Goal: Task Accomplishment & Management: Use online tool/utility

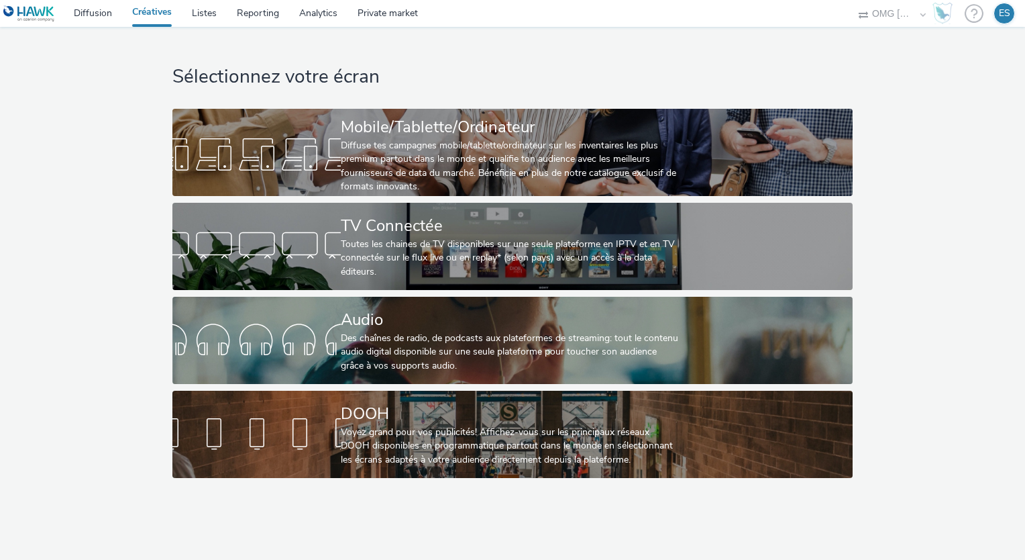
select select "97b78be7-b7c1-427d-93eb-a13be4d88a0a"
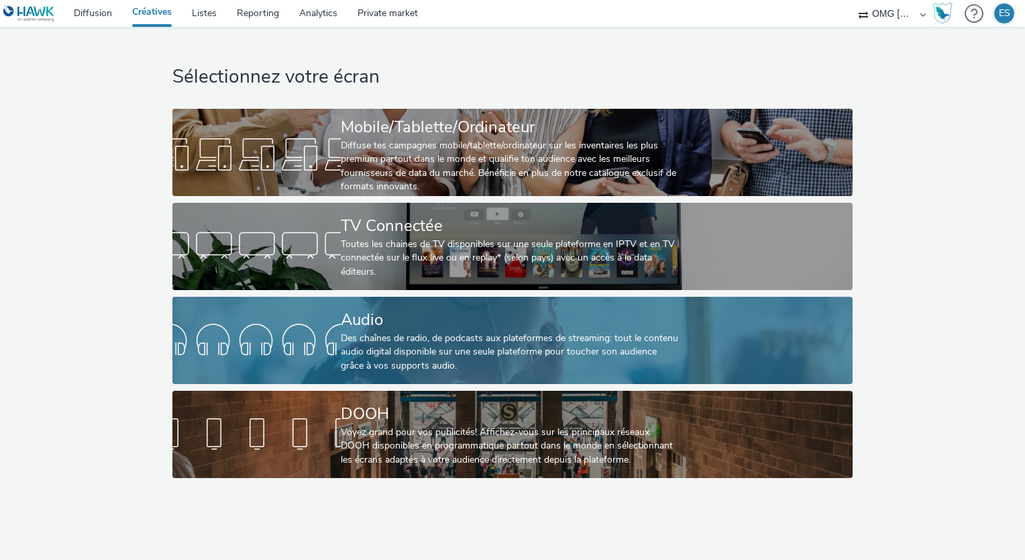
click at [338, 329] on div at bounding box center [256, 340] width 168 height 43
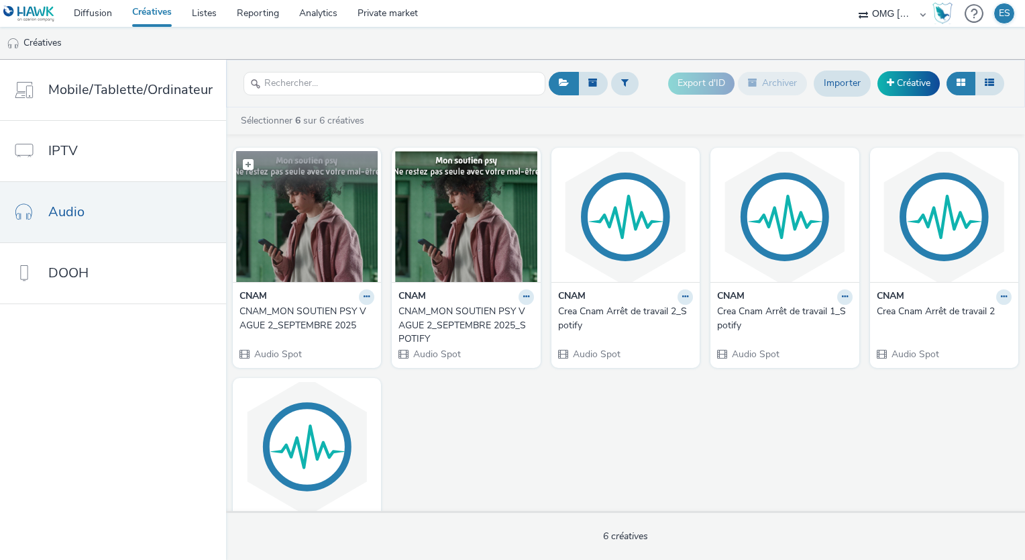
click at [324, 219] on img at bounding box center [307, 216] width 142 height 131
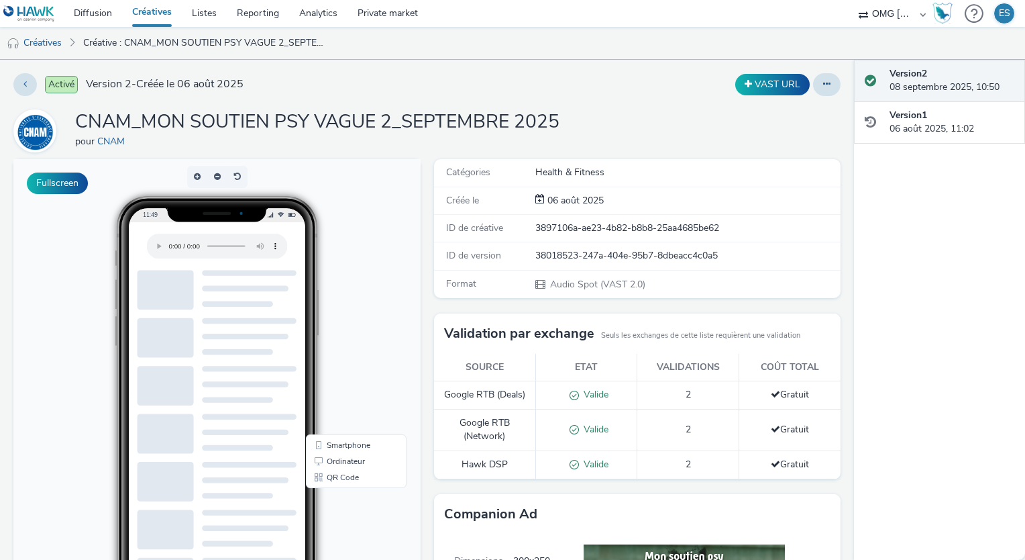
click at [588, 288] on span "Audio Spot (VAST 2.0)" at bounding box center [597, 284] width 97 height 13
click at [823, 84] on icon at bounding box center [826, 83] width 7 height 9
click at [794, 109] on link "Modifier" at bounding box center [790, 111] width 101 height 27
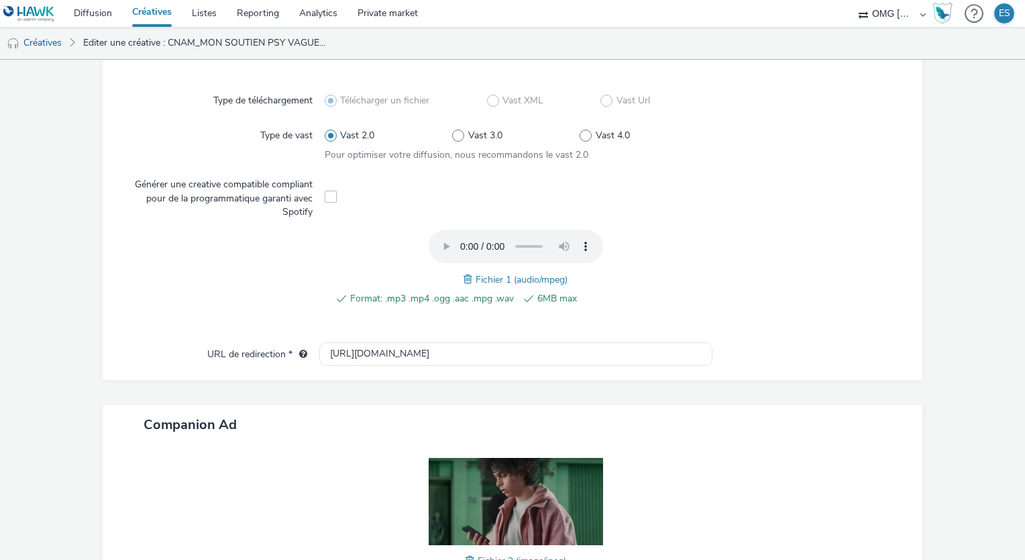
scroll to position [274, 0]
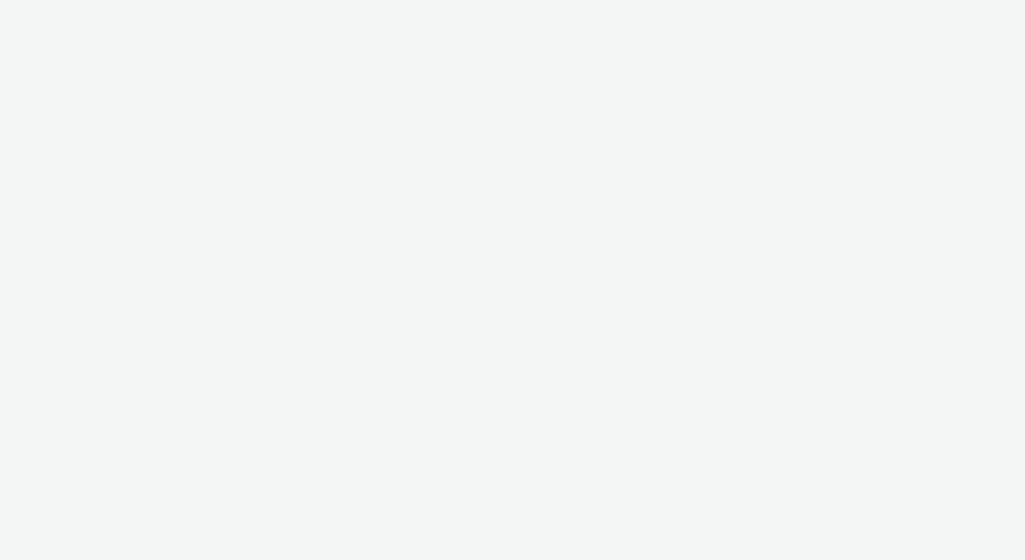
select select "97b78be7-b7c1-427d-93eb-a13be4d88a0a"
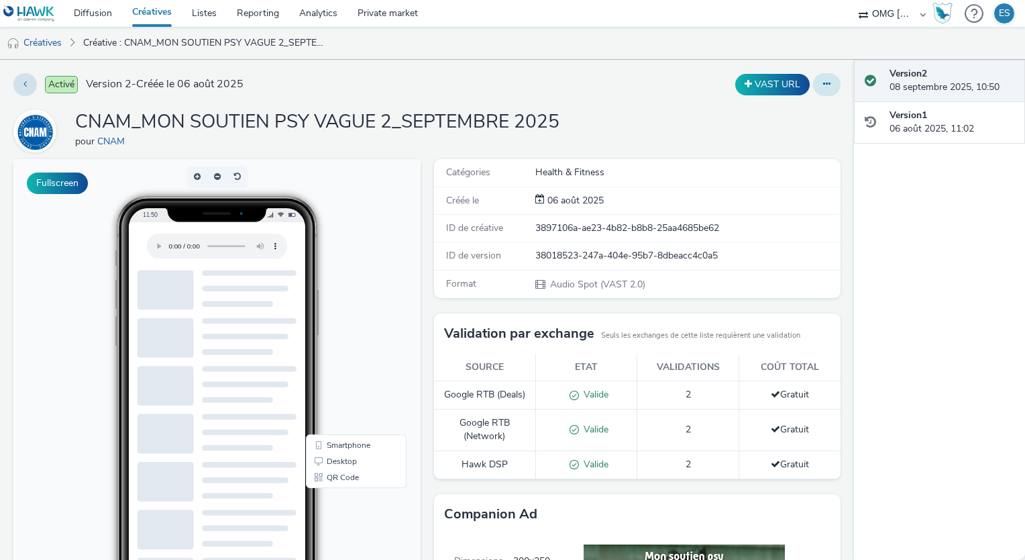
click at [821, 90] on button at bounding box center [827, 84] width 28 height 23
click at [776, 115] on link "Modifier" at bounding box center [790, 111] width 101 height 27
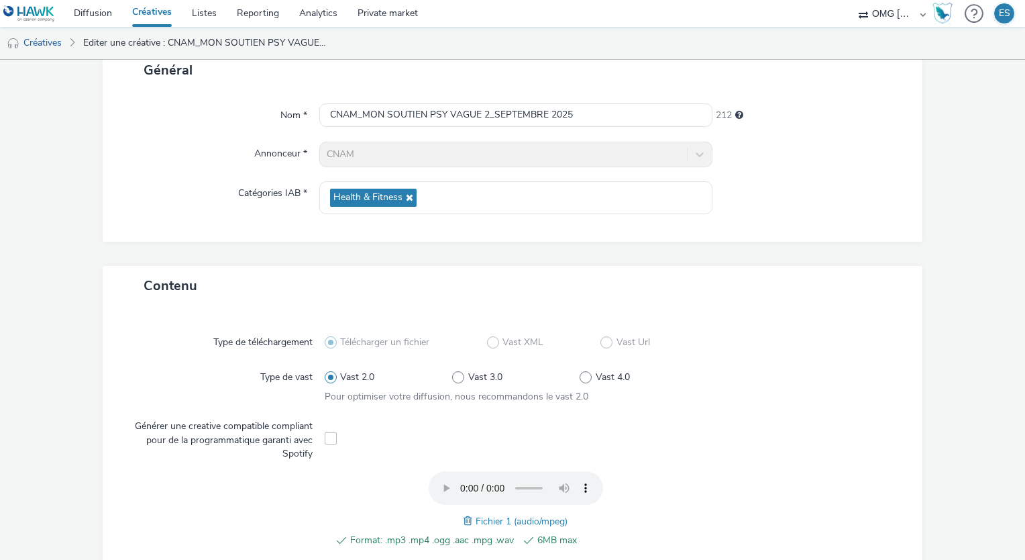
scroll to position [268, 0]
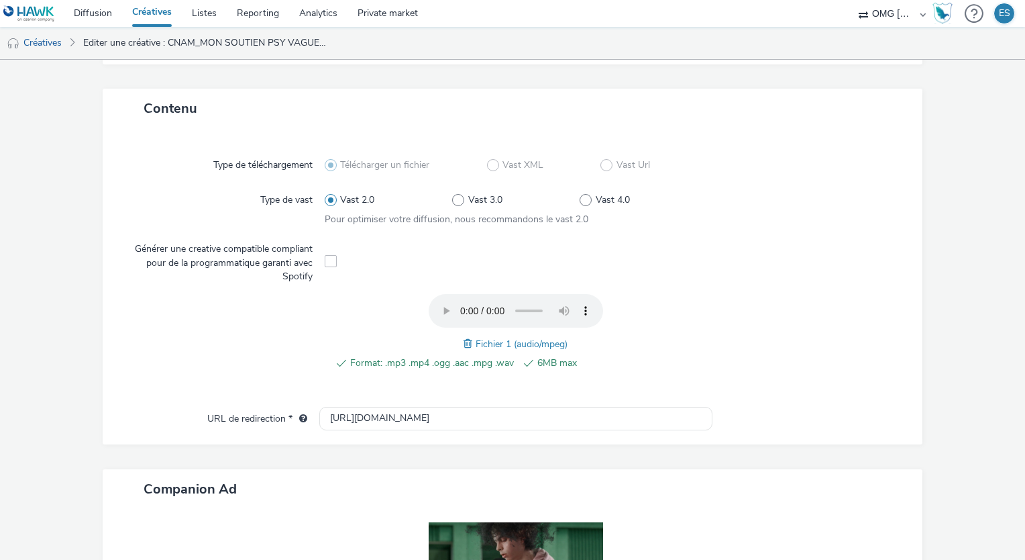
click at [933, 259] on form "Editer une créative Général Nom * CNAM_MON SOUTIEN PSY VAGUE 2_SEPTEMBRE 2025 2…" at bounding box center [512, 272] width 1025 height 963
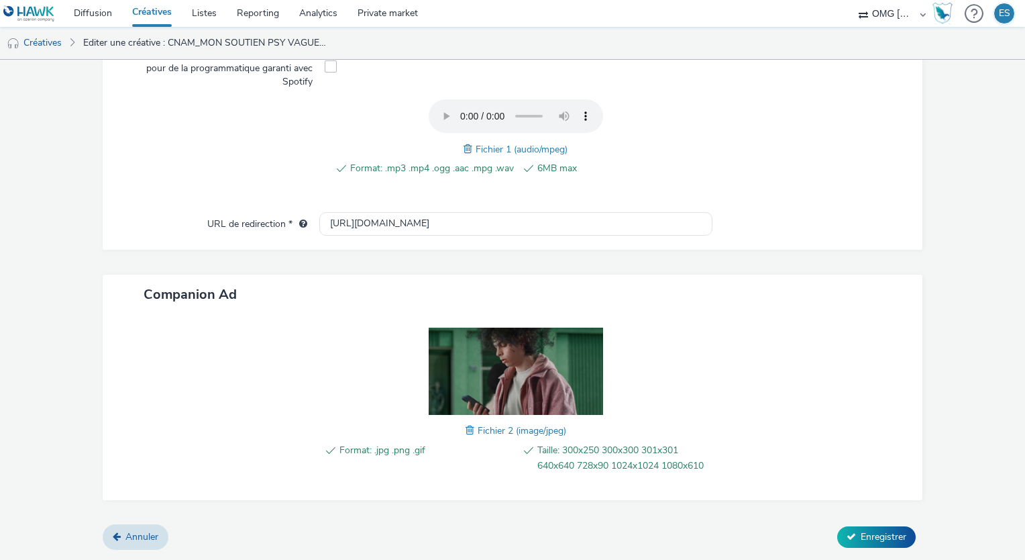
scroll to position [140, 0]
